Goal: Find specific page/section: Find specific page/section

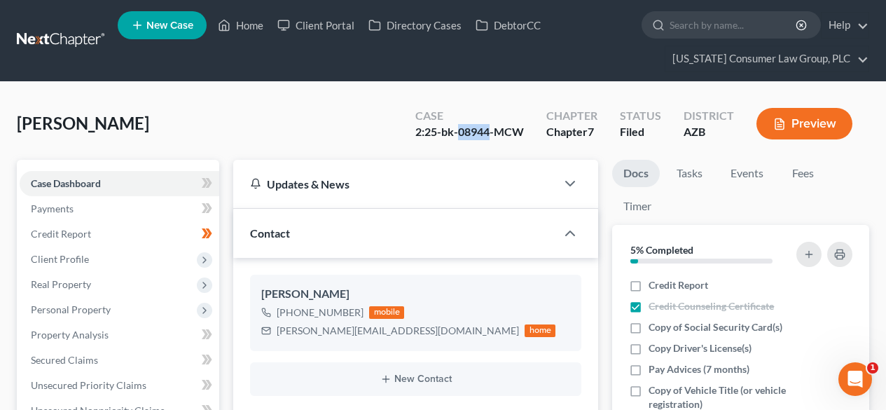
click at [83, 32] on link at bounding box center [62, 40] width 90 height 25
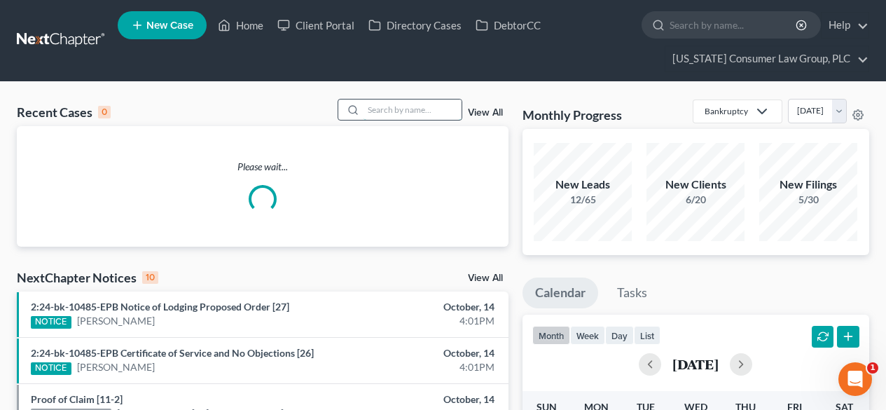
click at [444, 100] on input "search" at bounding box center [412, 109] width 98 height 20
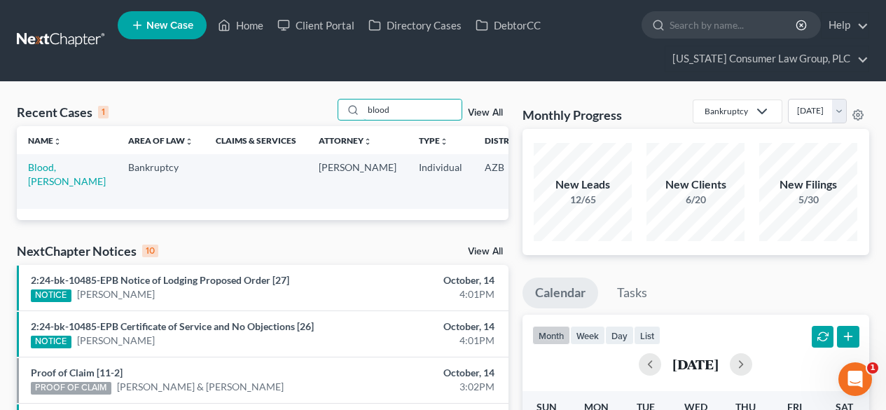
scroll to position [0, 107]
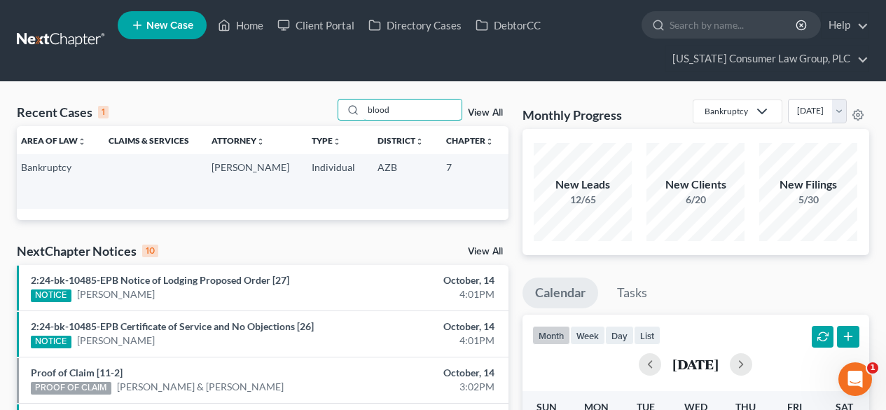
type input "blood"
drag, startPoint x: 478, startPoint y: 179, endPoint x: 447, endPoint y: 181, distance: 30.8
click at [505, 181] on td "2:25-bk-08677-BKM" at bounding box center [538, 181] width 67 height 54
copy td "08677"
